Goal: Information Seeking & Learning: Learn about a topic

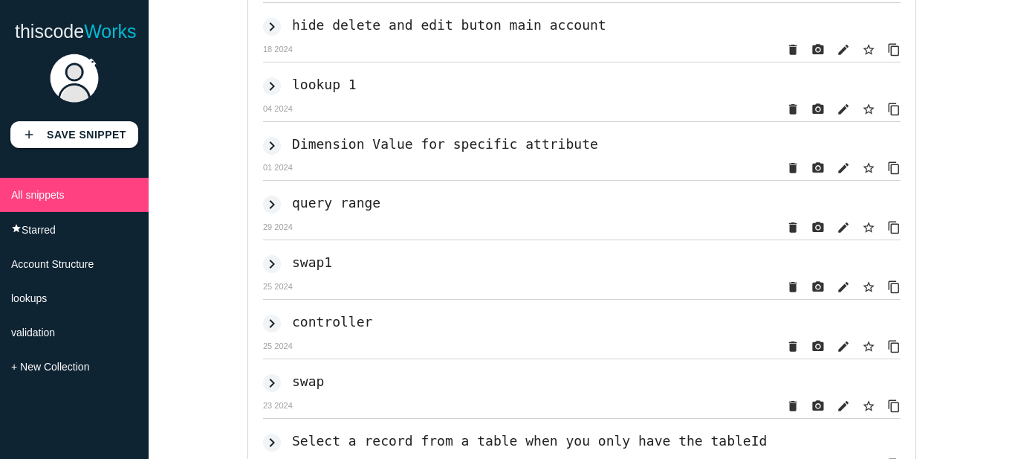
scroll to position [3958, 0]
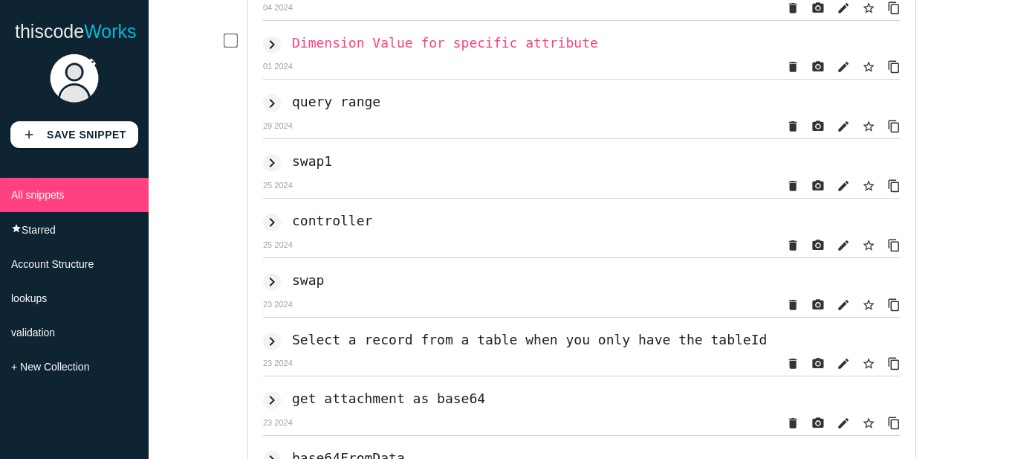
click at [449, 51] on h2 "Dimension Value for specific attribute" at bounding box center [445, 43] width 306 height 16
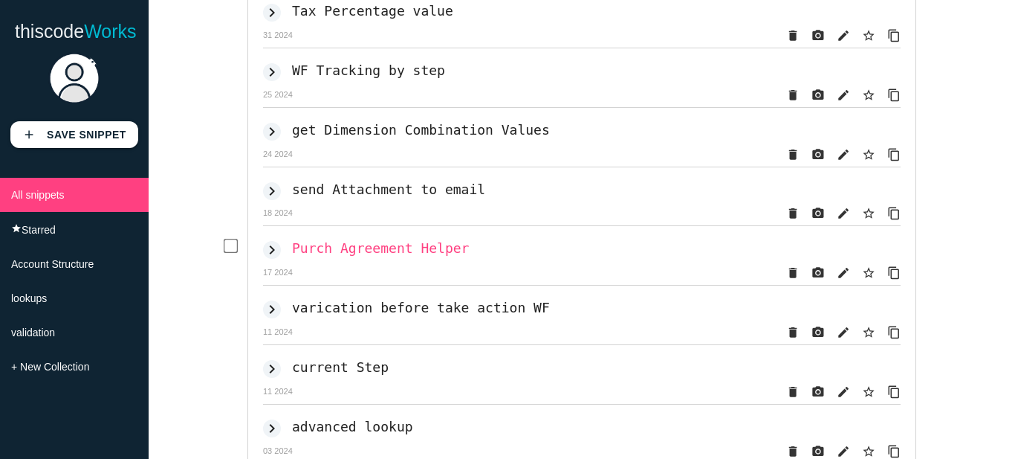
scroll to position [1487, 0]
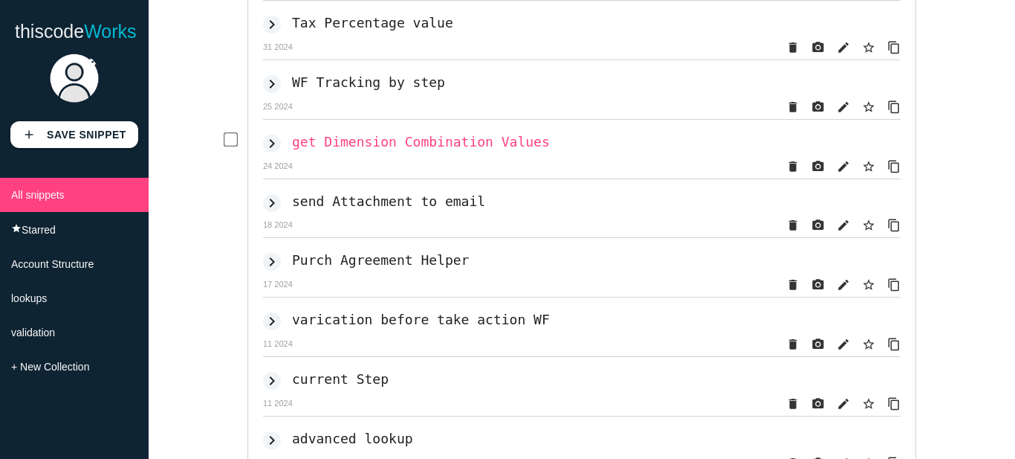
click at [381, 149] on h2 "get Dimension Combination Values" at bounding box center [421, 142] width 258 height 16
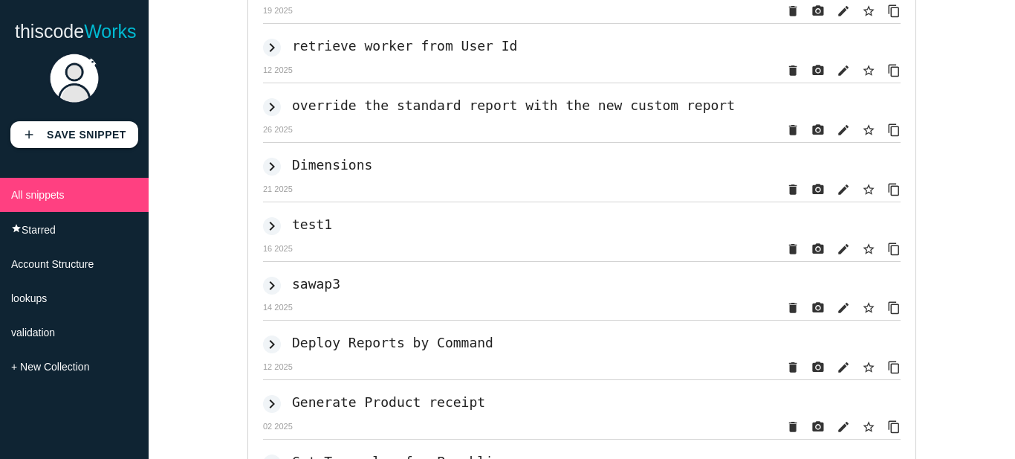
scroll to position [799, 0]
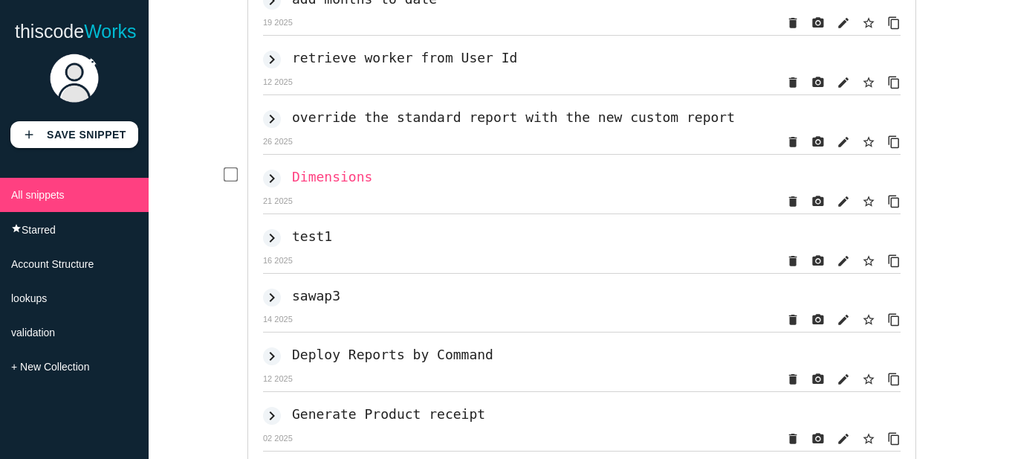
click at [340, 184] on h2 "Dimensions" at bounding box center [332, 177] width 80 height 16
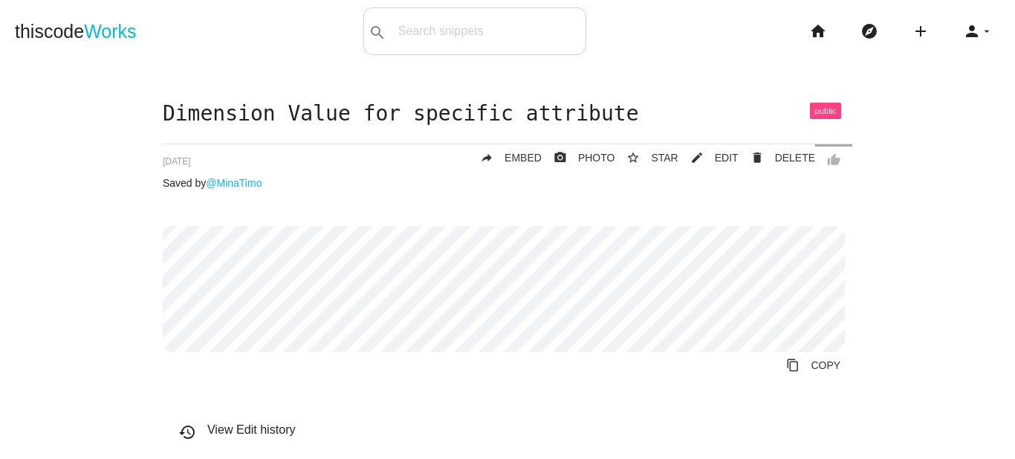
scroll to position [19, 0]
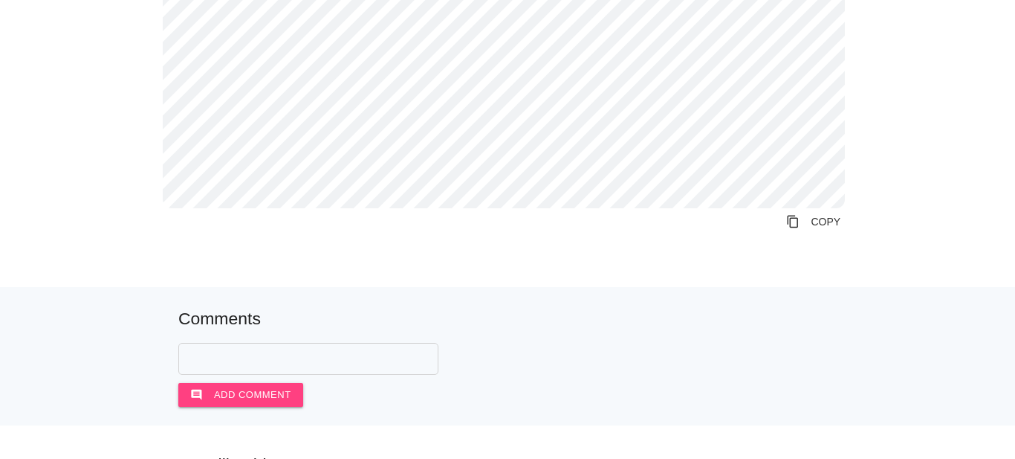
scroll to position [2770, 0]
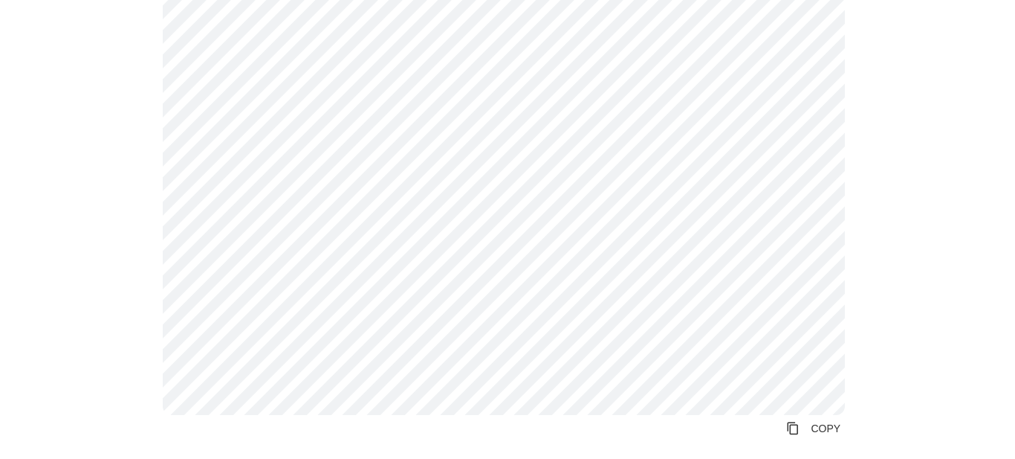
scroll to position [2100, 0]
